Goal: Navigation & Orientation: Find specific page/section

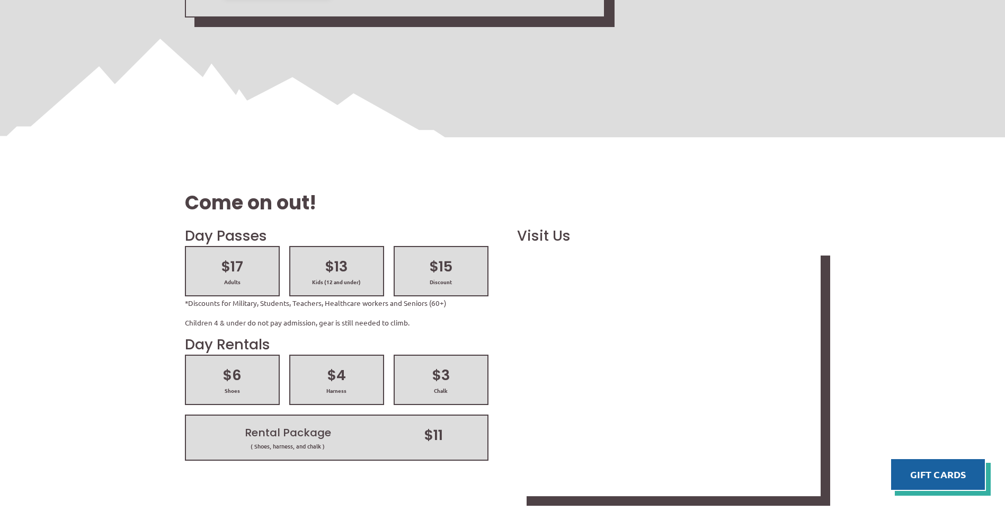
scroll to position [1325, 0]
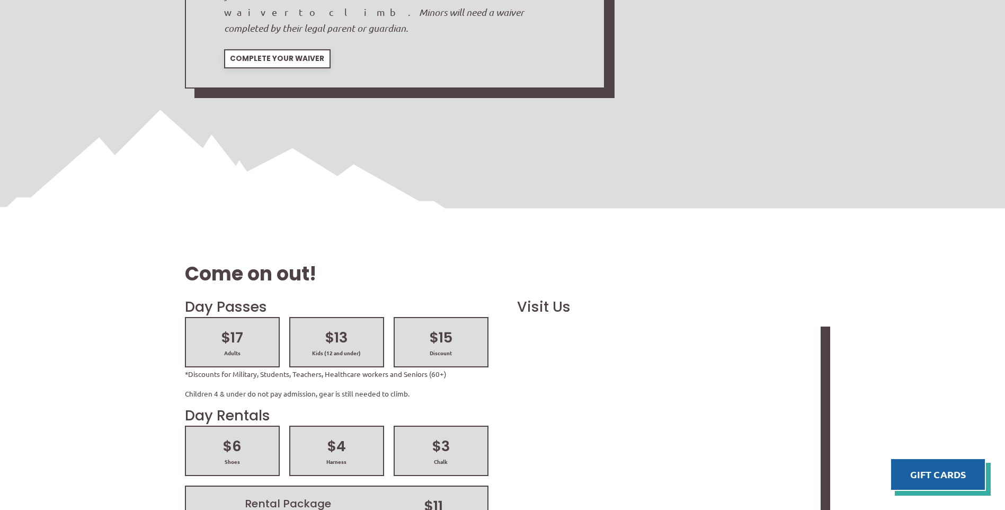
click at [242, 327] on h2 "$17" at bounding box center [233, 337] width 74 height 20
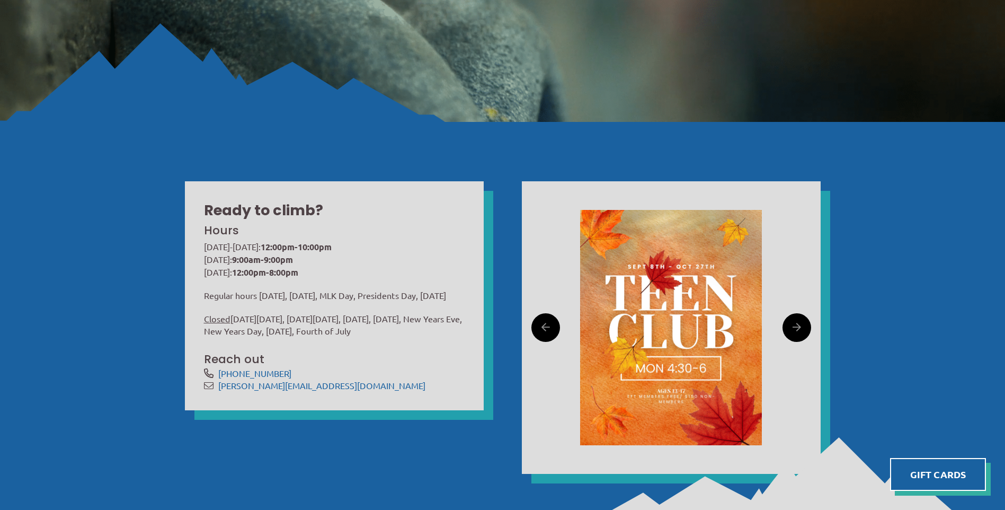
scroll to position [318, 0]
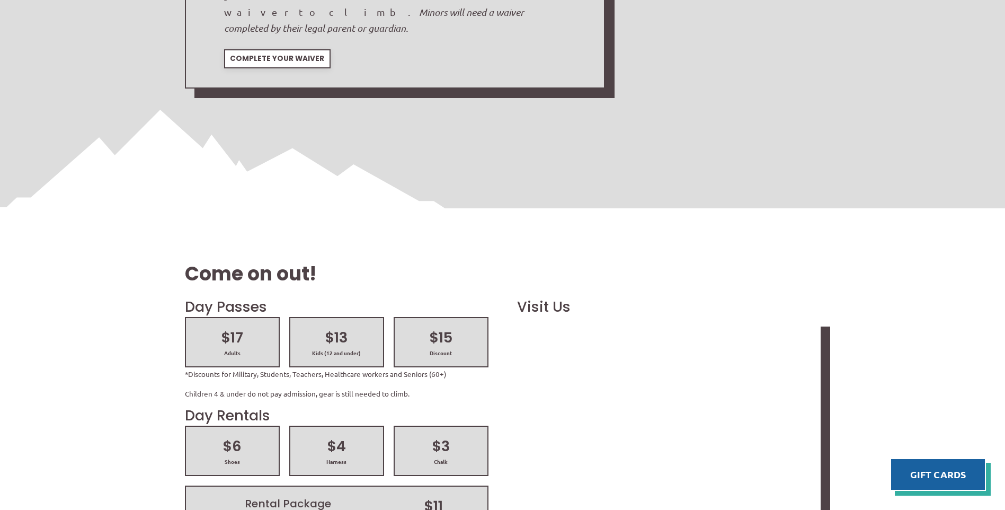
click at [242, 349] on span "Adults" at bounding box center [233, 352] width 74 height 7
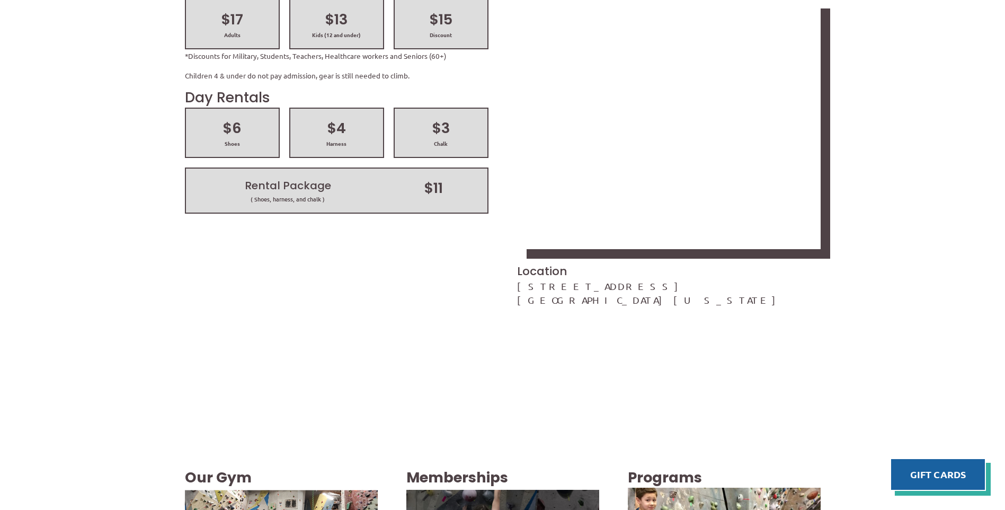
scroll to position [1695, 0]
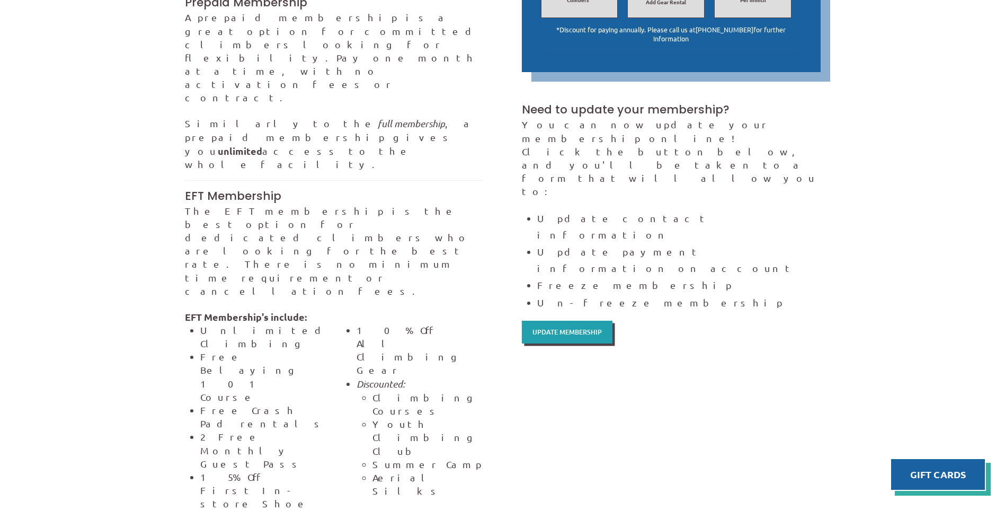
scroll to position [657, 0]
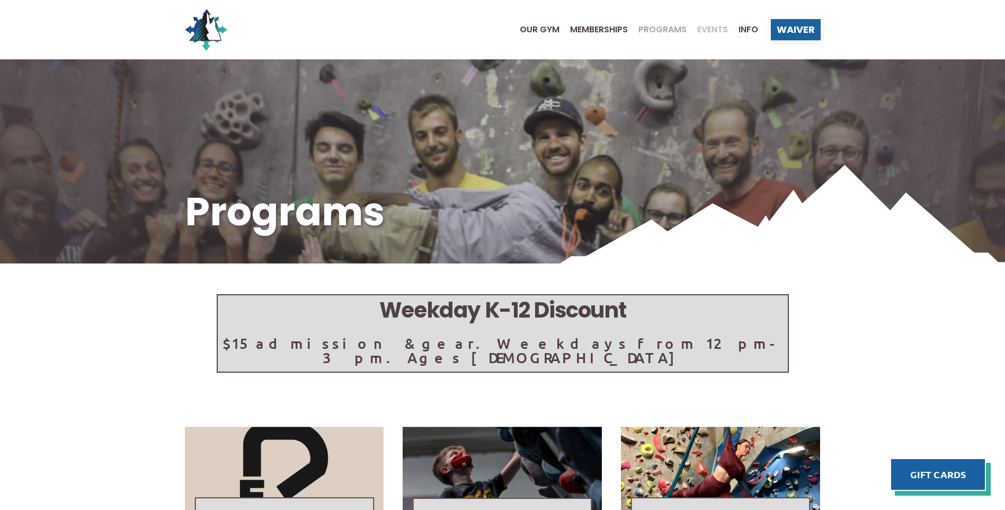
click at [717, 28] on span "Events" at bounding box center [712, 29] width 31 height 8
